Goal: Task Accomplishment & Management: Use online tool/utility

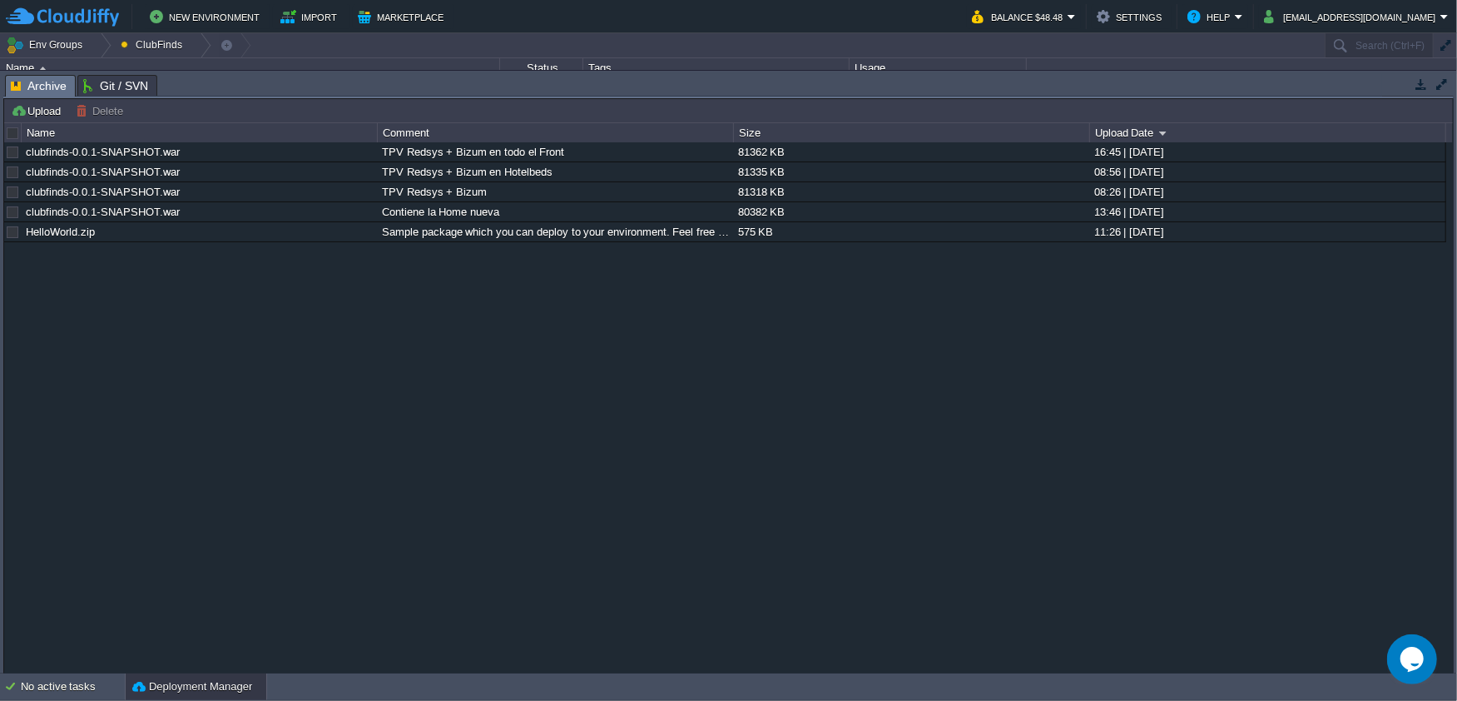
click at [444, 428] on div "clubfinds-0.0.1-SNAPSHOT.war TPV Redsys + Bizum en todo el Front 81362 KB 16:45…" at bounding box center [728, 407] width 1449 height 531
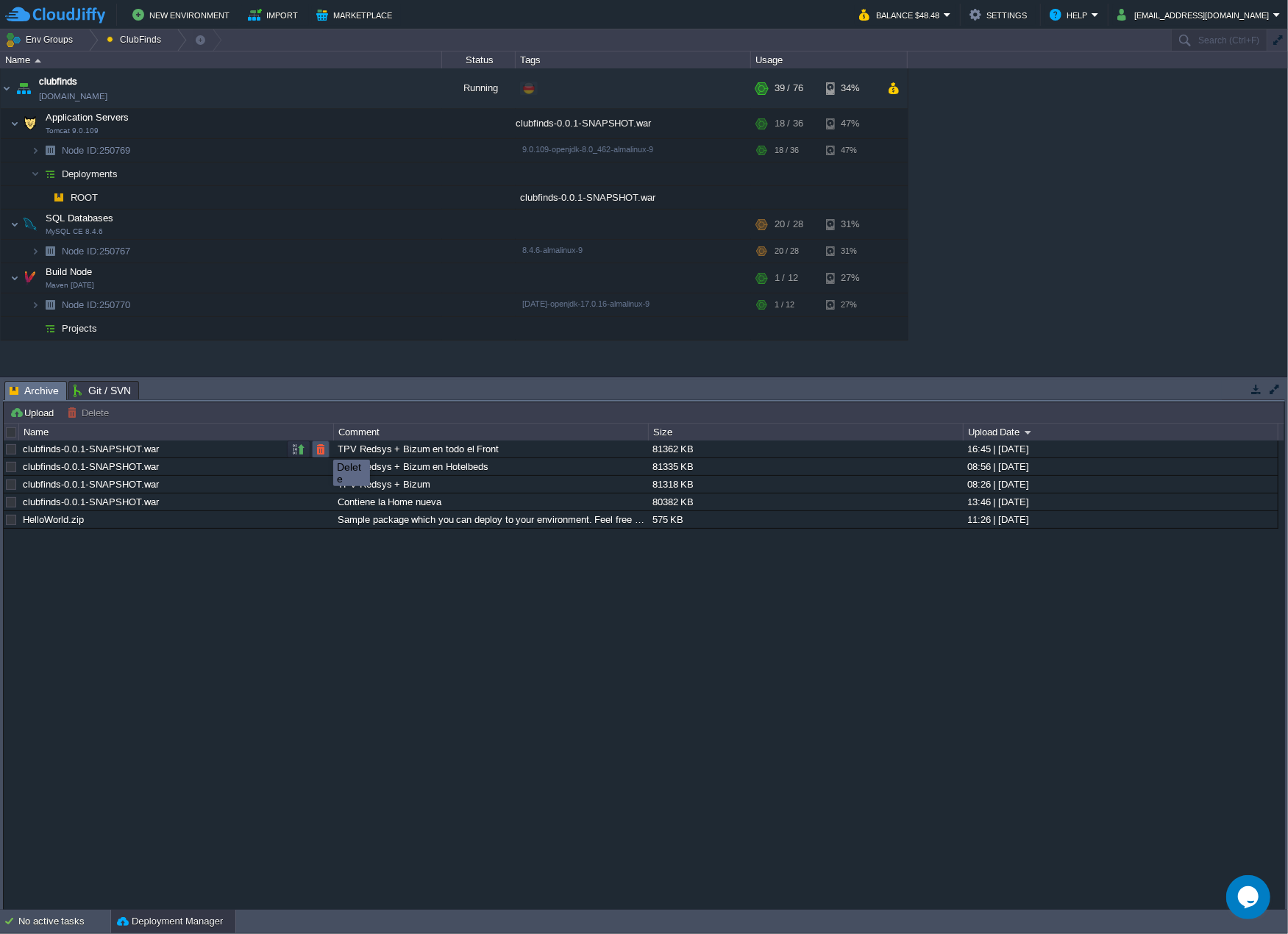
click at [322, 448] on button "button" at bounding box center [320, 449] width 13 height 13
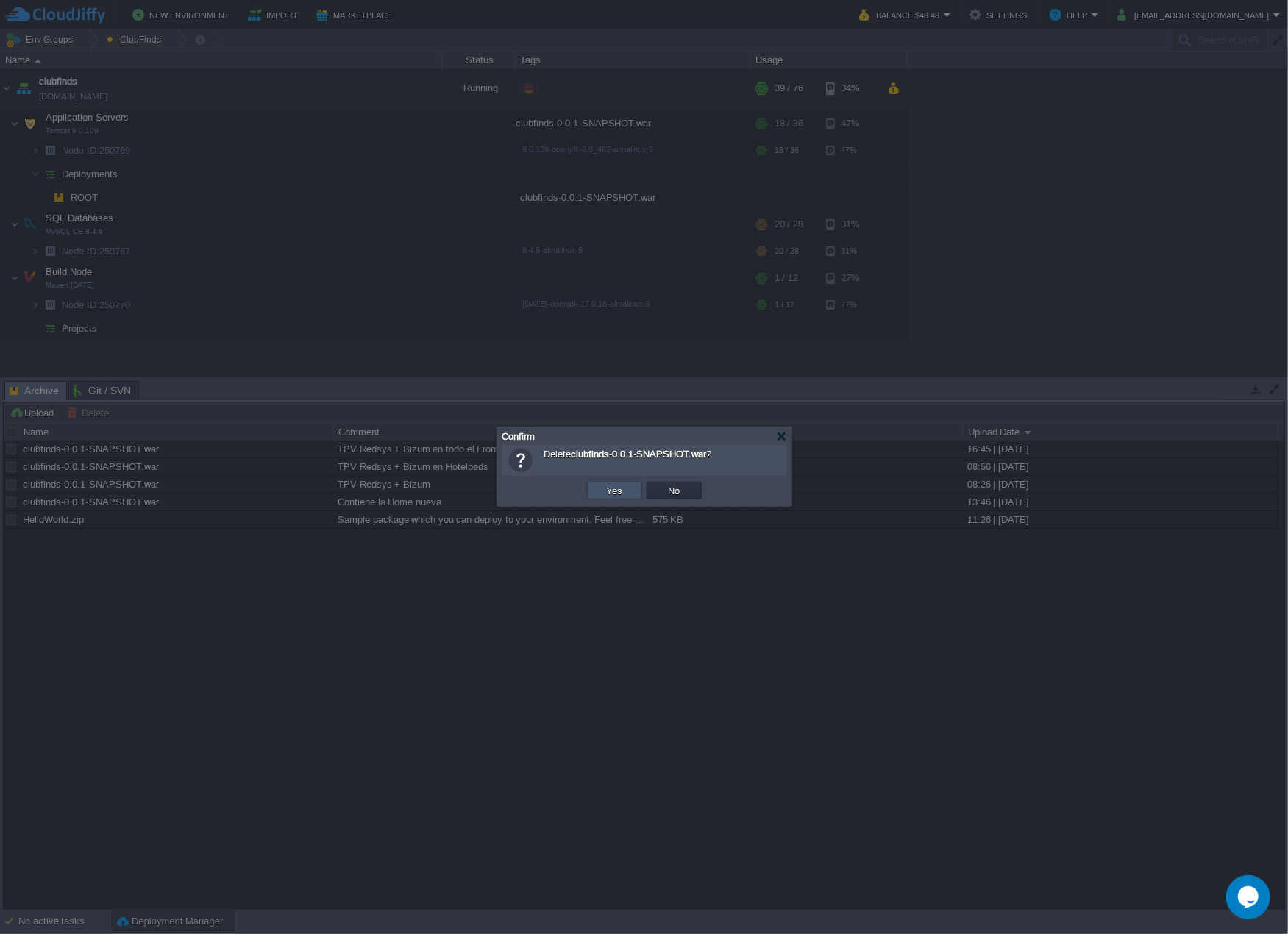
click at [618, 490] on button "Yes" at bounding box center [615, 490] width 25 height 13
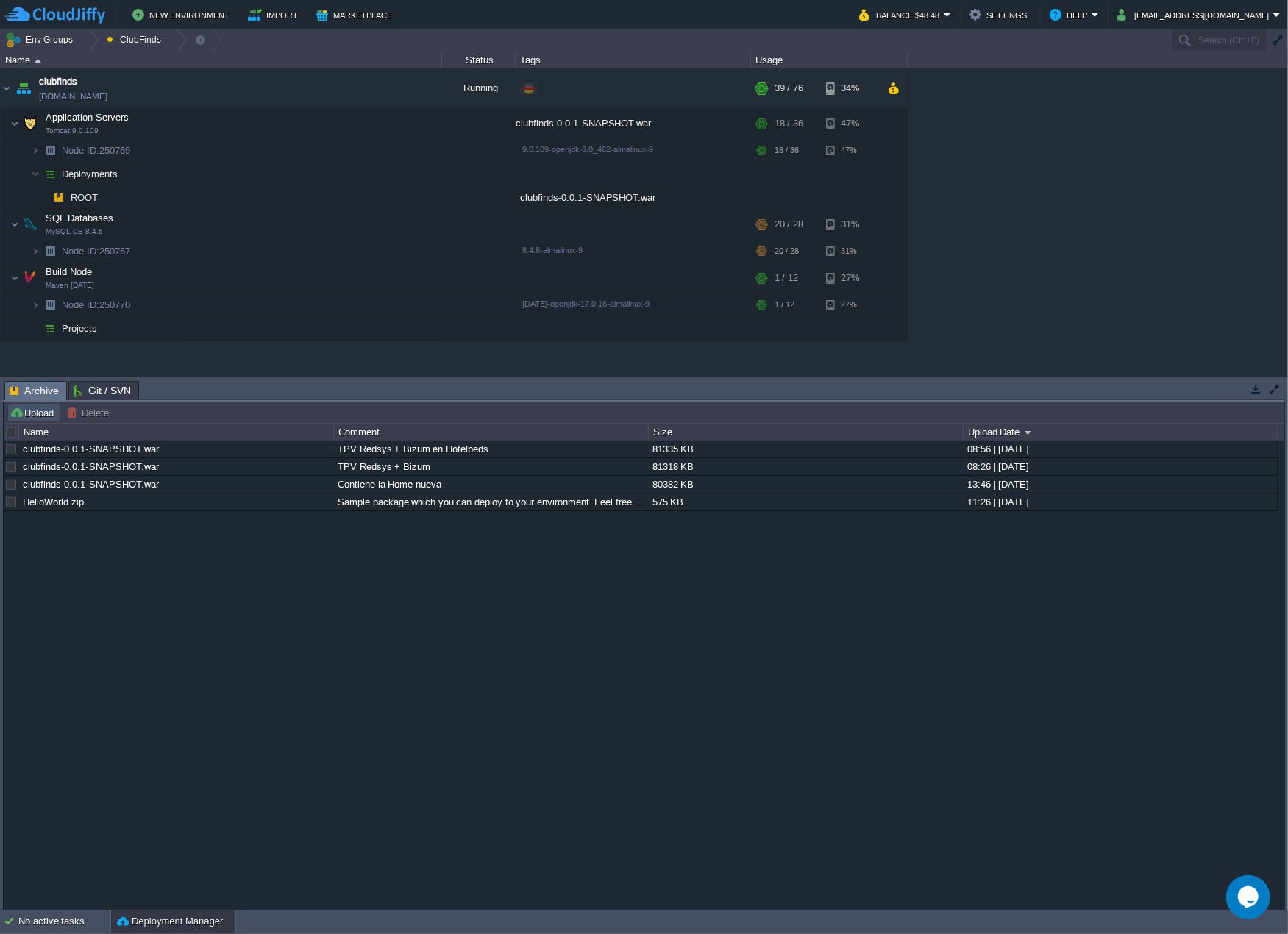
click at [36, 410] on button "Upload" at bounding box center [34, 412] width 49 height 13
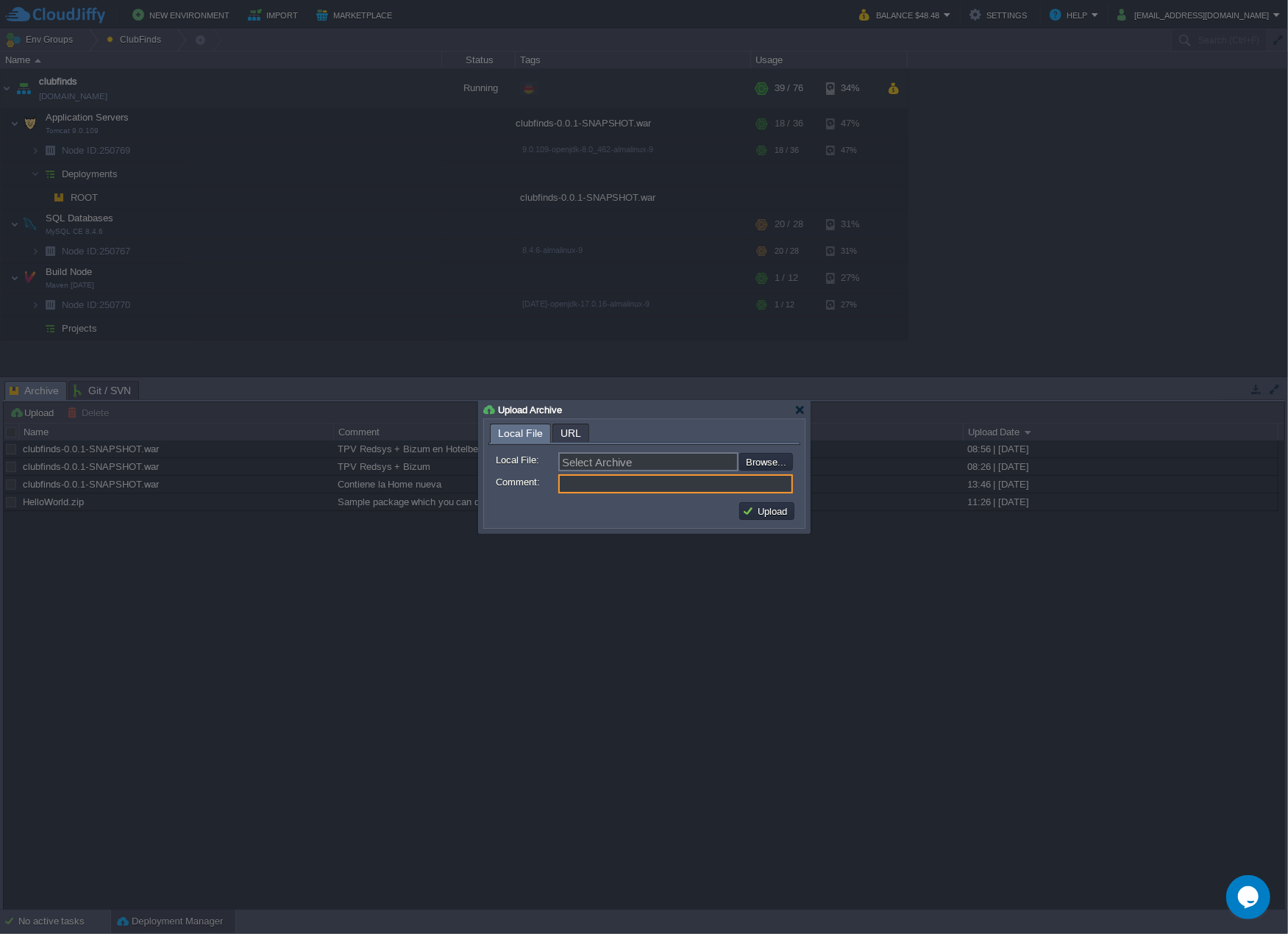
click at [605, 484] on input "Comment:" at bounding box center [675, 484] width 234 height 19
paste input "TPV Redsys + Bizum en todo el Front"
type input "TPV Redsys + Bizum en todo el Front"
click at [774, 459] on input "file" at bounding box center [700, 461] width 187 height 17
type input "C:\fakepath\clubfinds-0.0.1-SNAPSHOT.war"
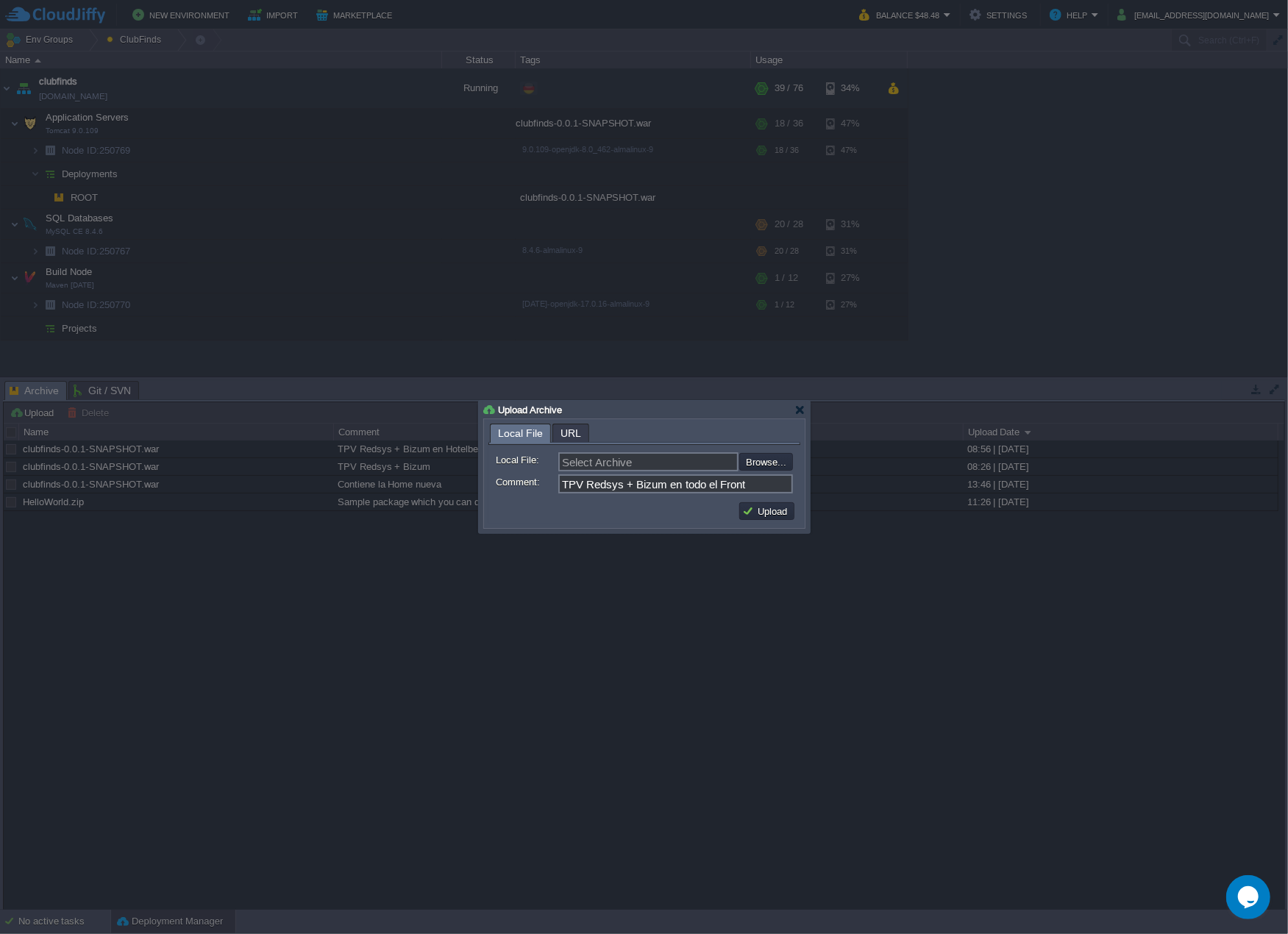
type input "clubfinds-0.0.1-SNAPSHOT.war"
click at [764, 513] on button "Upload" at bounding box center [767, 511] width 50 height 13
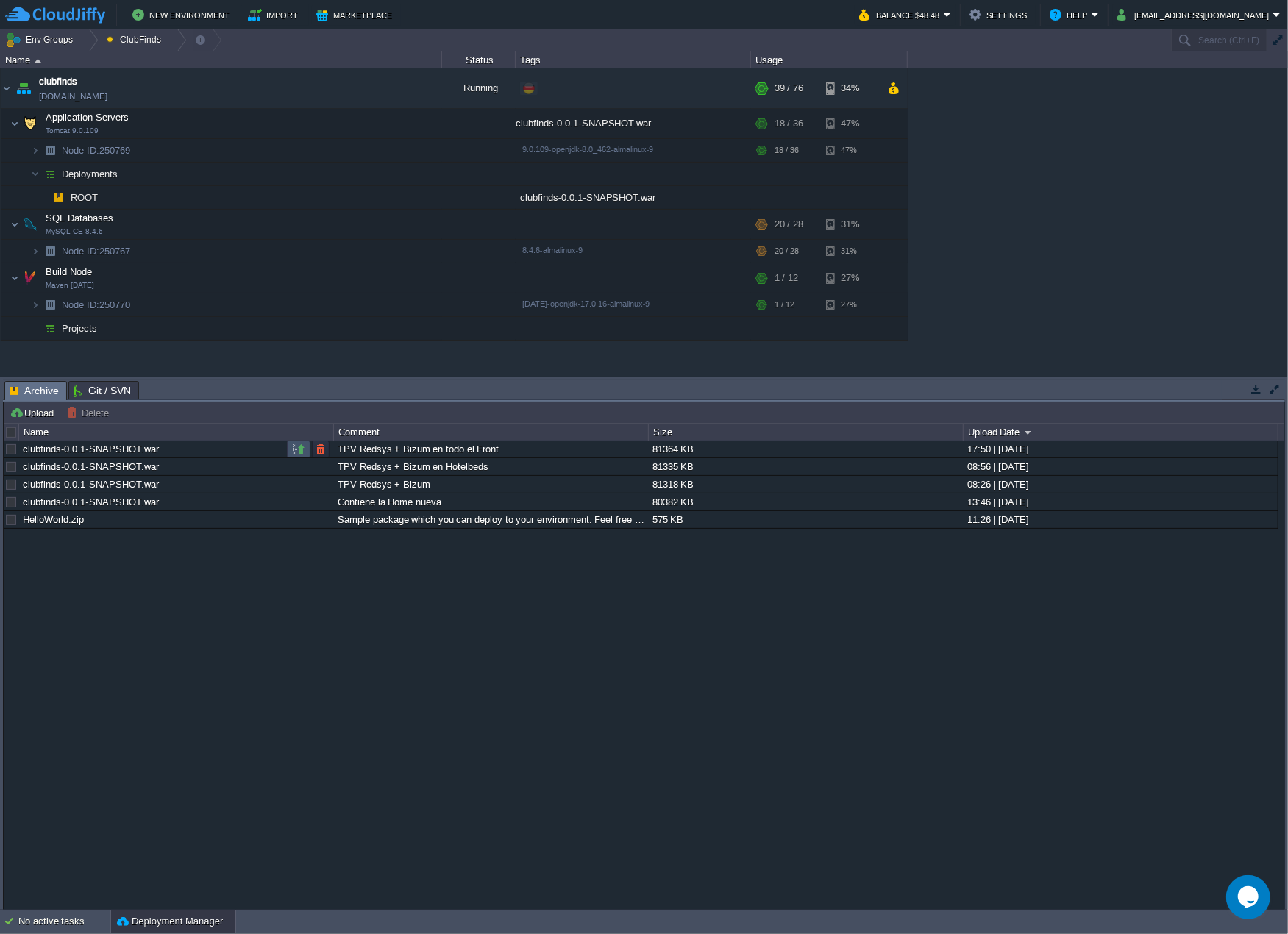
click at [297, 447] on button "button" at bounding box center [298, 449] width 13 height 13
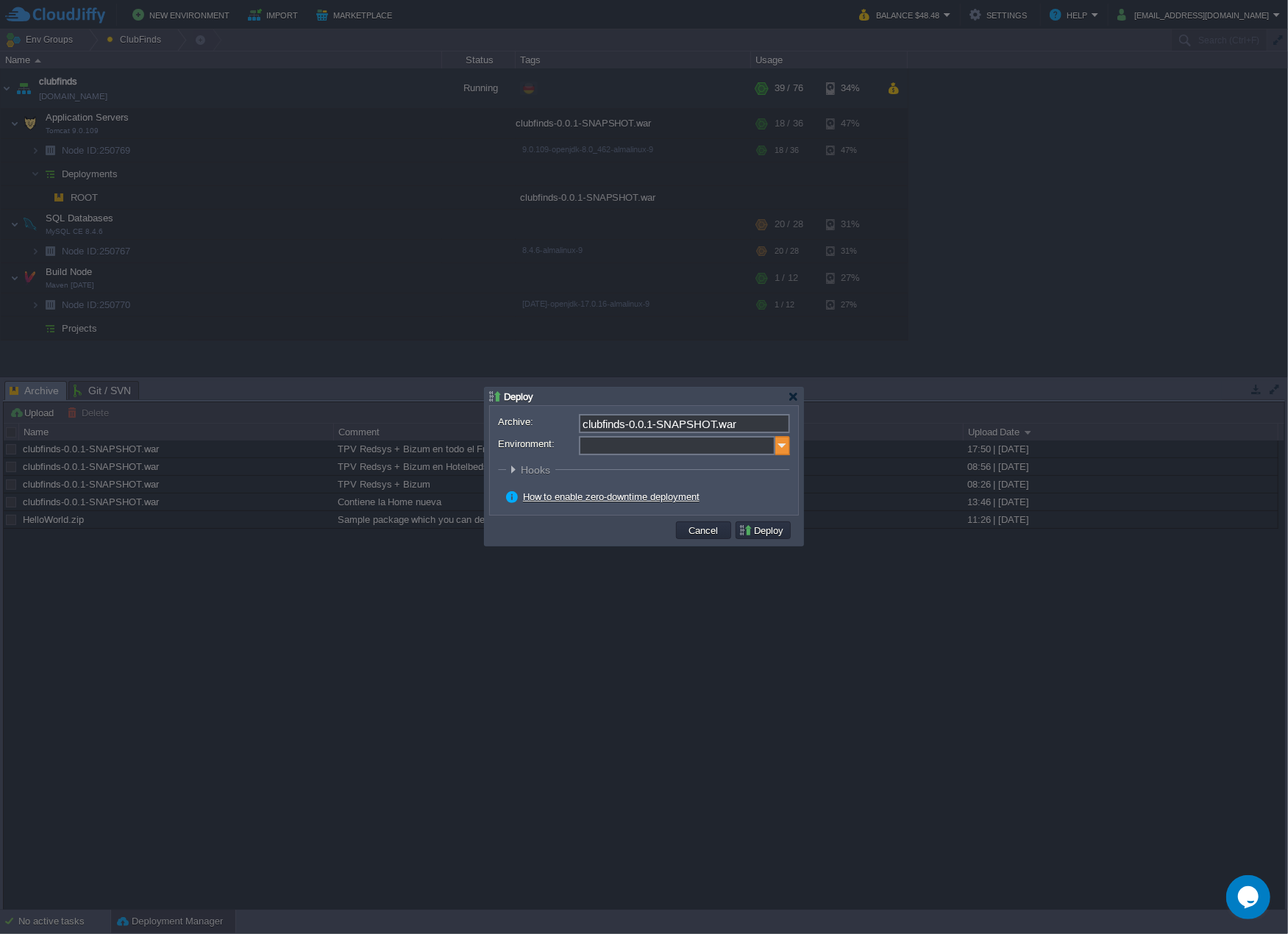
click at [781, 444] on img at bounding box center [782, 445] width 15 height 19
drag, startPoint x: 682, startPoint y: 496, endPoint x: 684, endPoint y: 482, distance: 14.1
click at [683, 495] on div "Application Servers Tomcat 9.0.109" at bounding box center [682, 494] width 210 height 28
type input "Application Servers (clubfinds)"
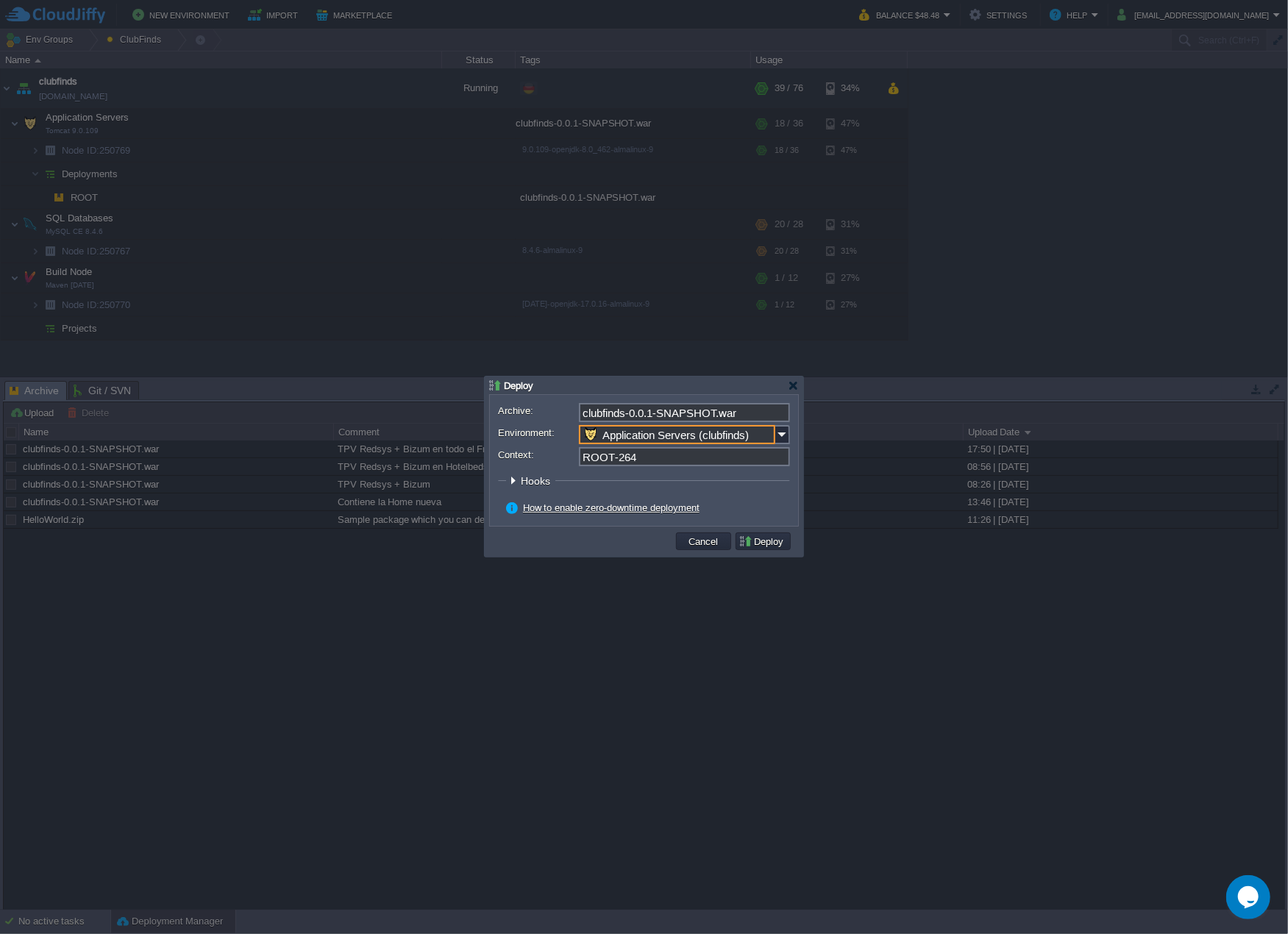
click at [663, 456] on input "ROOT-264" at bounding box center [684, 457] width 211 height 19
type input "ROOT"
click at [765, 542] on button "Deploy" at bounding box center [764, 541] width 50 height 13
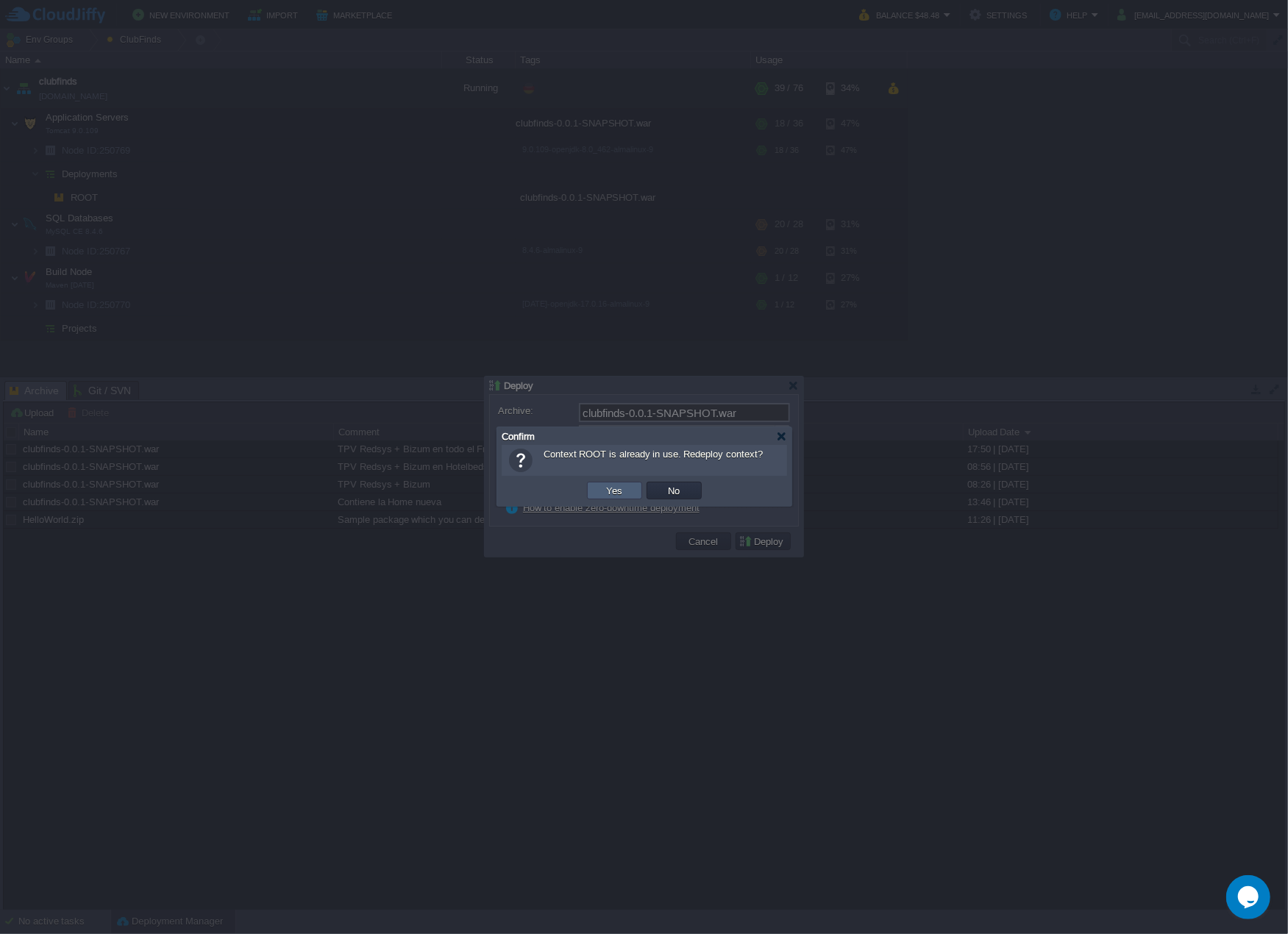
click at [621, 489] on button "Yes" at bounding box center [615, 490] width 25 height 13
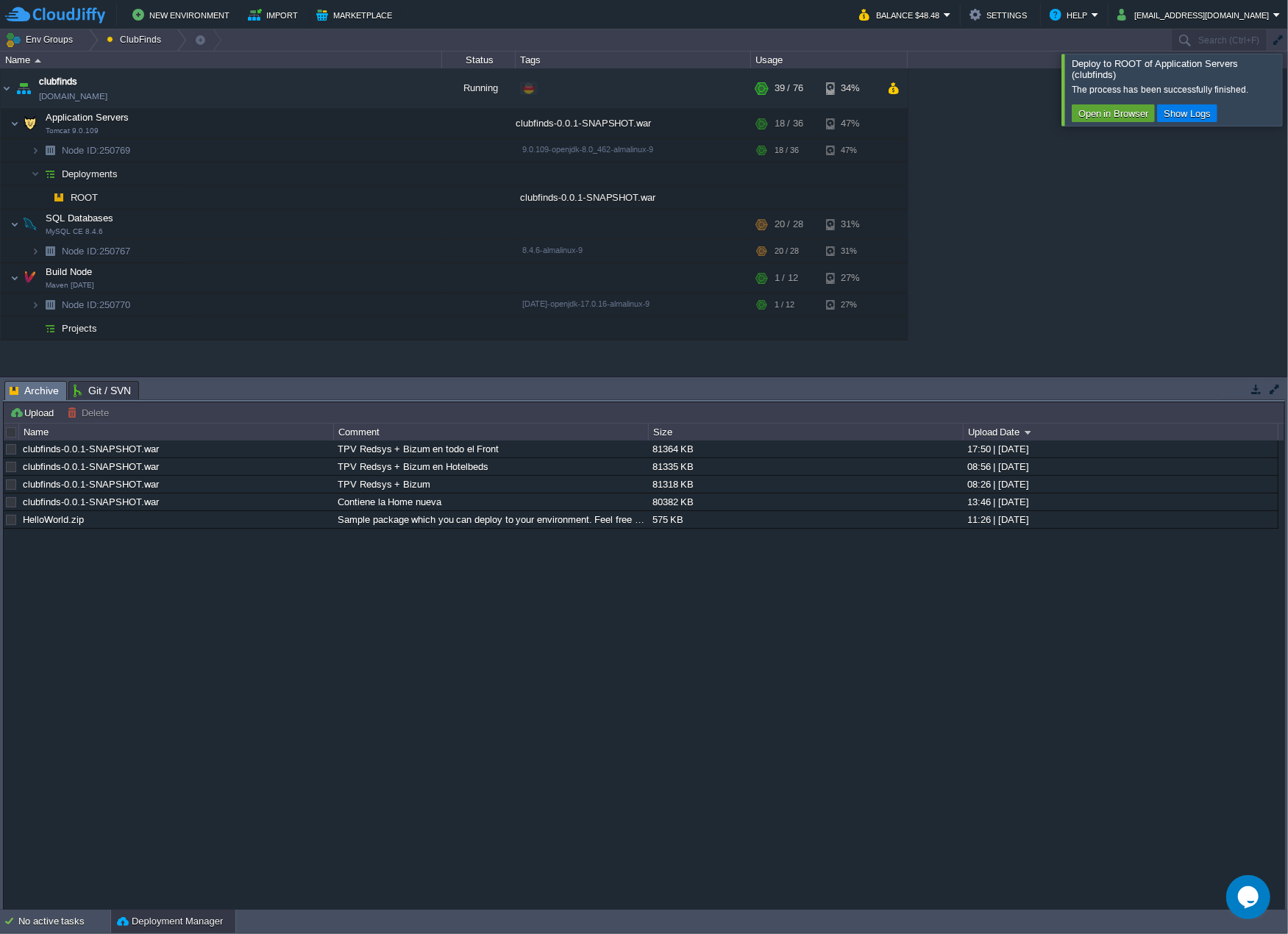
click at [1287, 86] on div at bounding box center [1306, 89] width 0 height 72
